Goal: Task Accomplishment & Management: Manage account settings

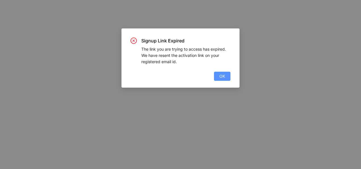
click at [222, 75] on span "OK" at bounding box center [223, 76] width 6 height 6
click at [226, 77] on button "OK" at bounding box center [222, 76] width 16 height 9
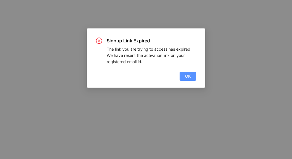
click at [185, 75] on span "OK" at bounding box center [188, 76] width 6 height 6
